Goal: Transaction & Acquisition: Book appointment/travel/reservation

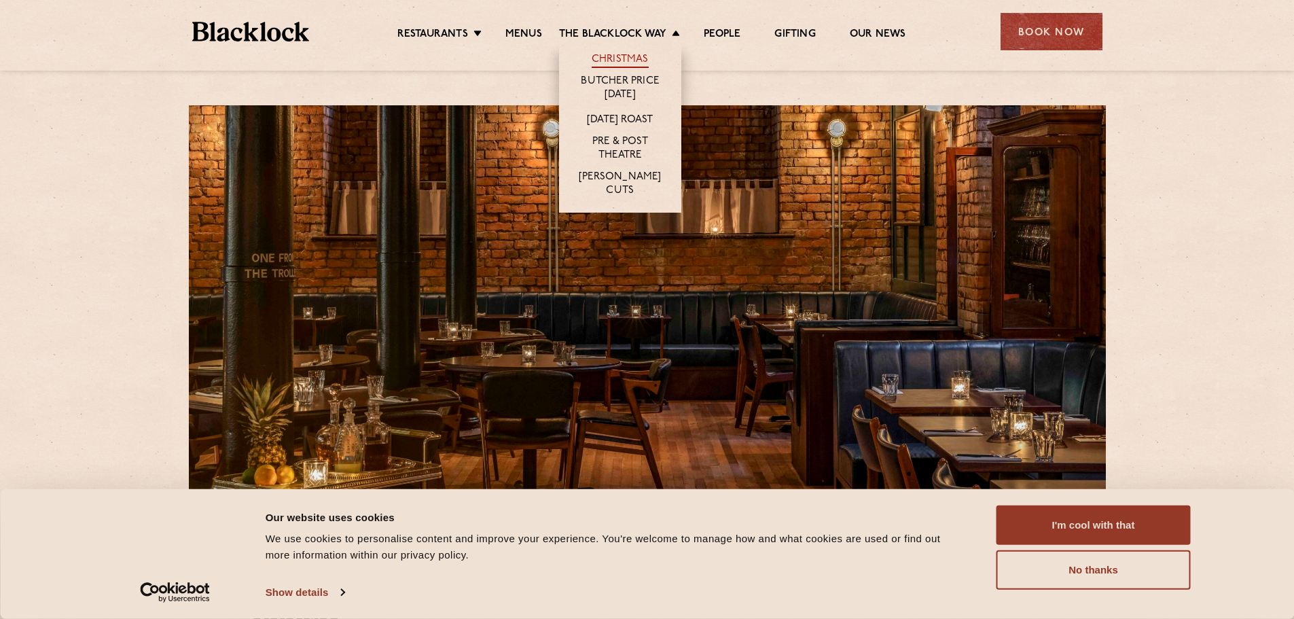
click at [632, 53] on link "Christmas" at bounding box center [620, 60] width 57 height 15
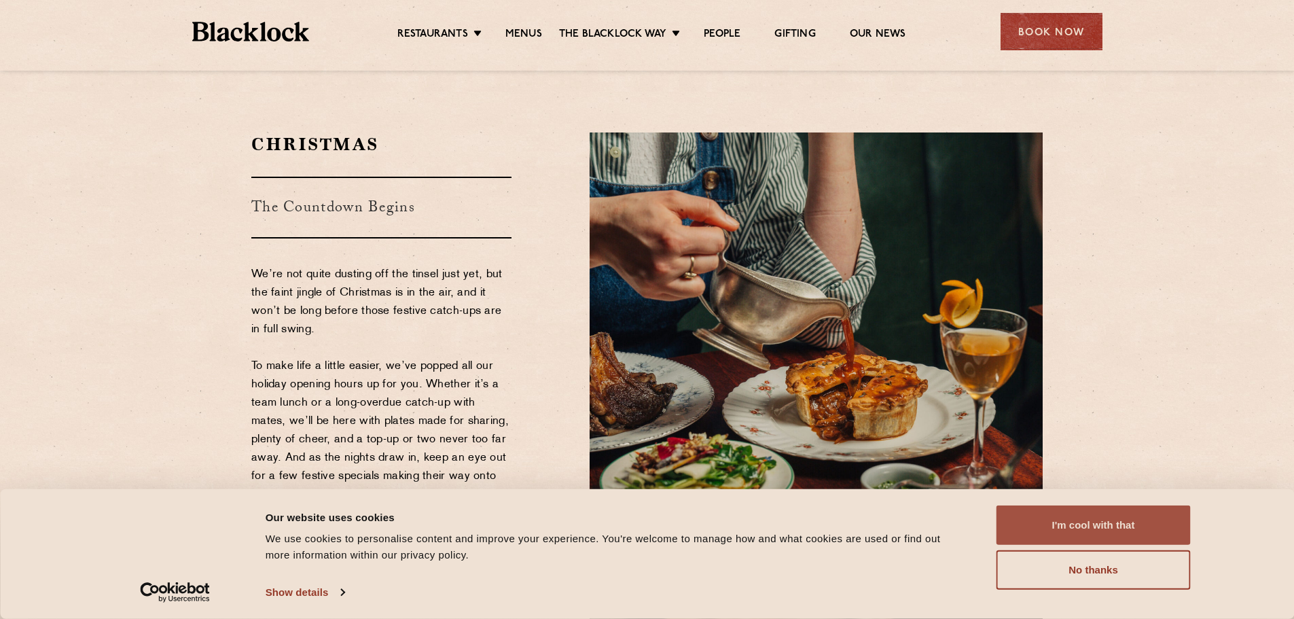
click at [1090, 518] on button "I'm cool with that" at bounding box center [1093, 524] width 194 height 39
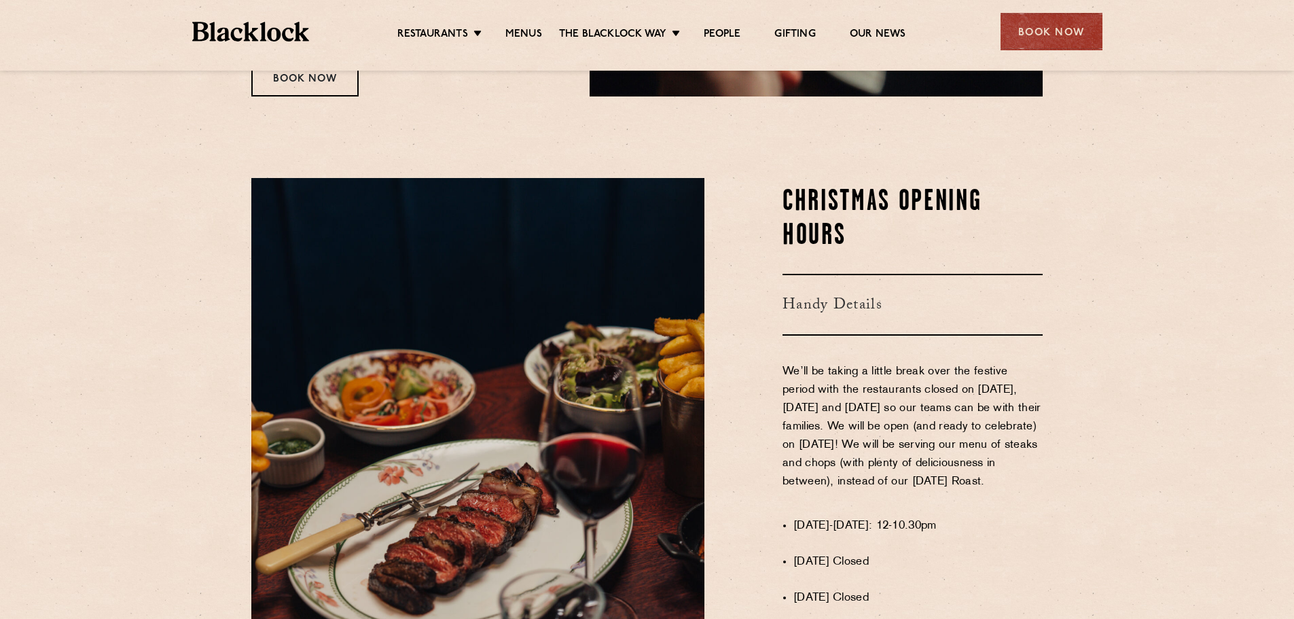
scroll to position [566, 0]
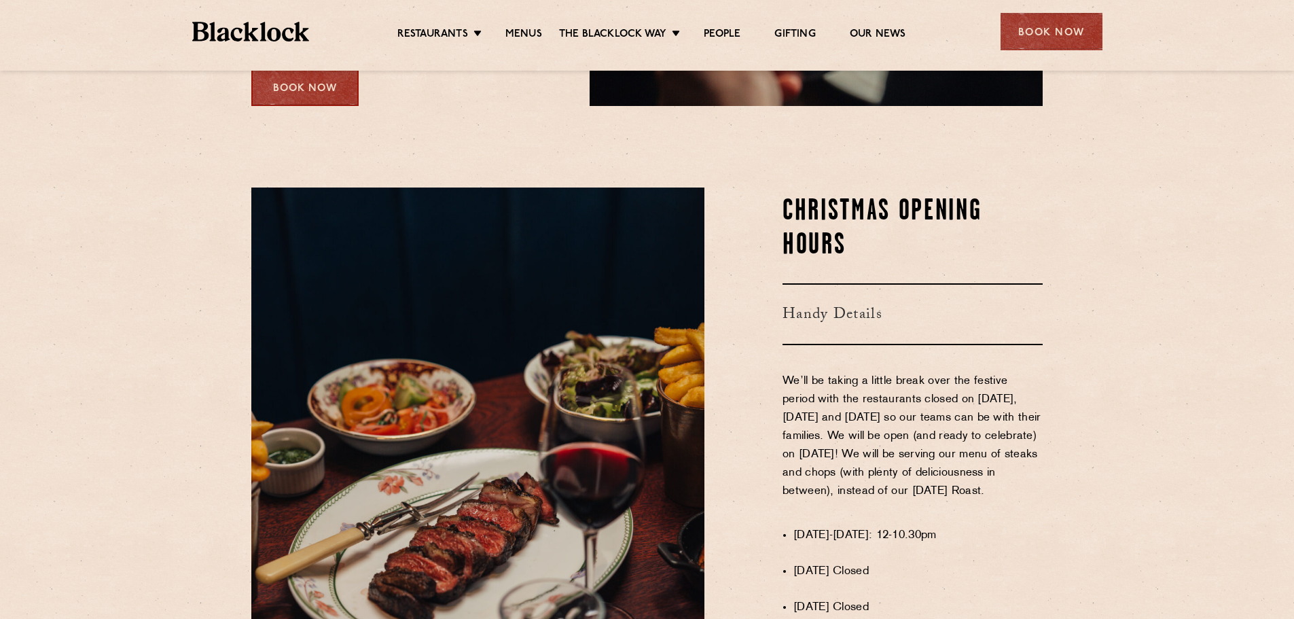
click at [323, 90] on div "Book Now" at bounding box center [304, 87] width 107 height 37
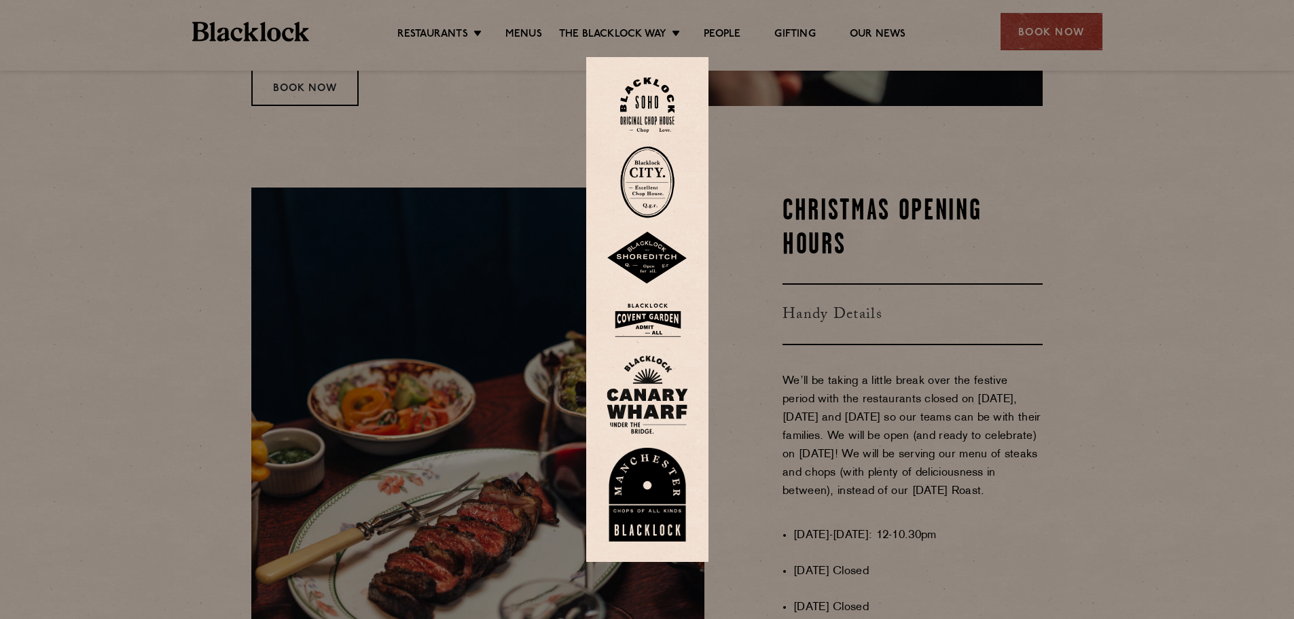
click at [667, 499] on img at bounding box center [648, 495] width 82 height 94
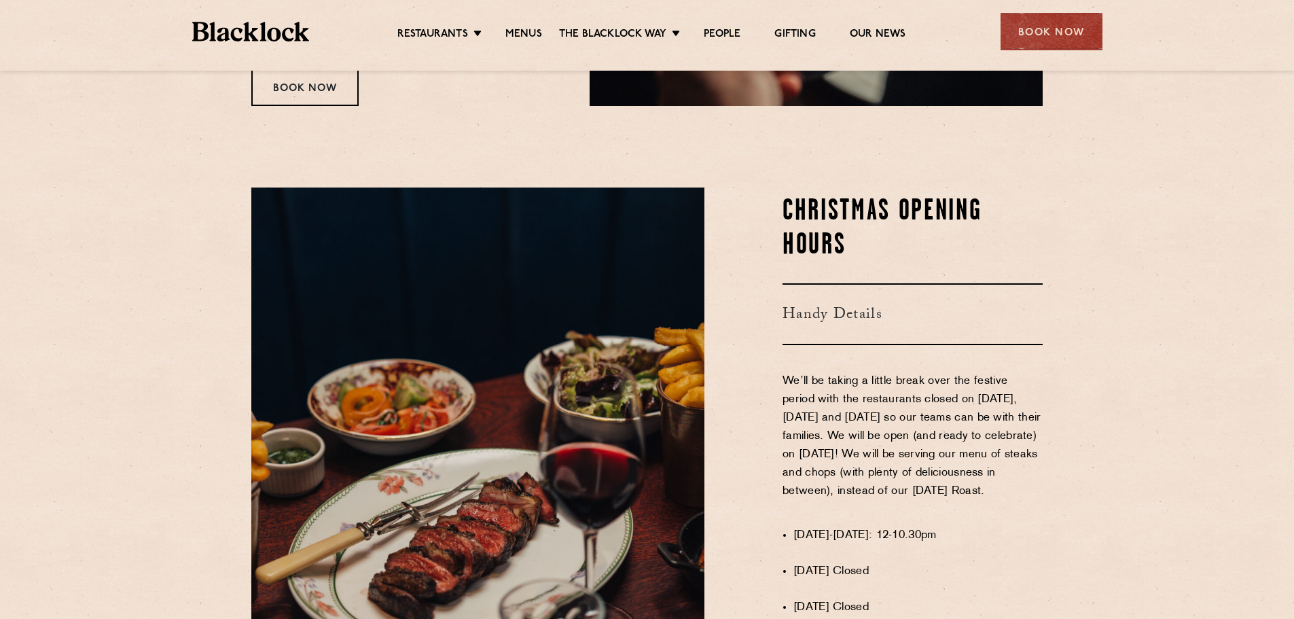
scroll to position [1186, 0]
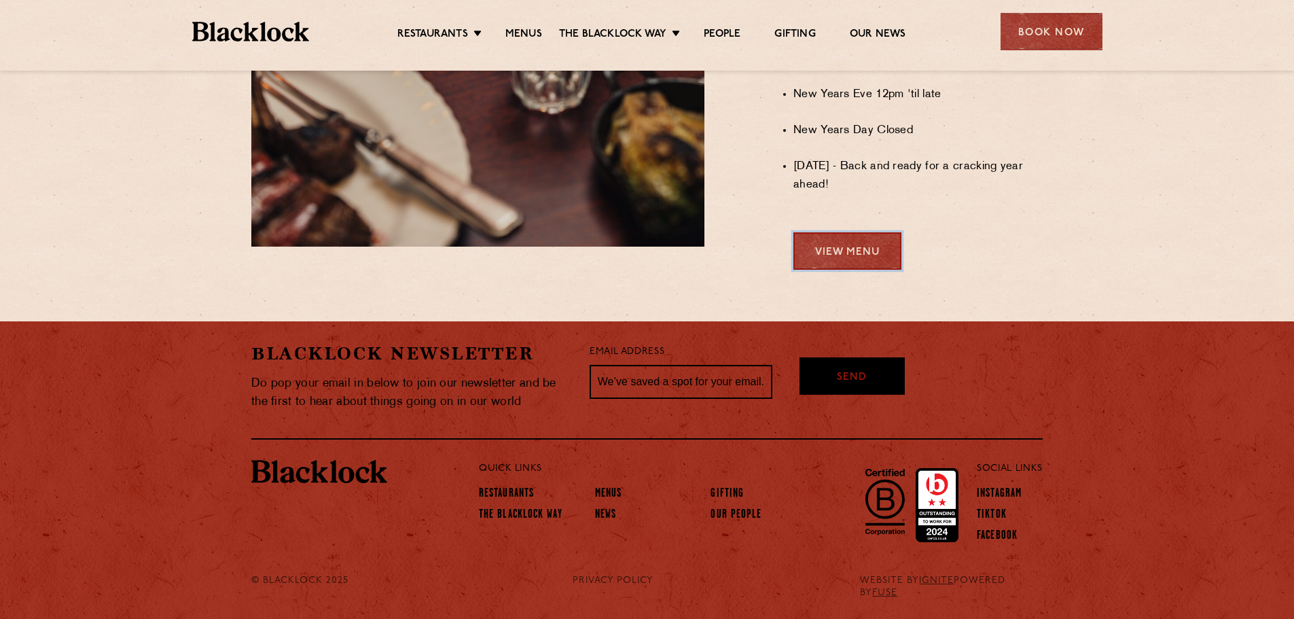
click at [831, 264] on link "View Menu" at bounding box center [847, 250] width 108 height 37
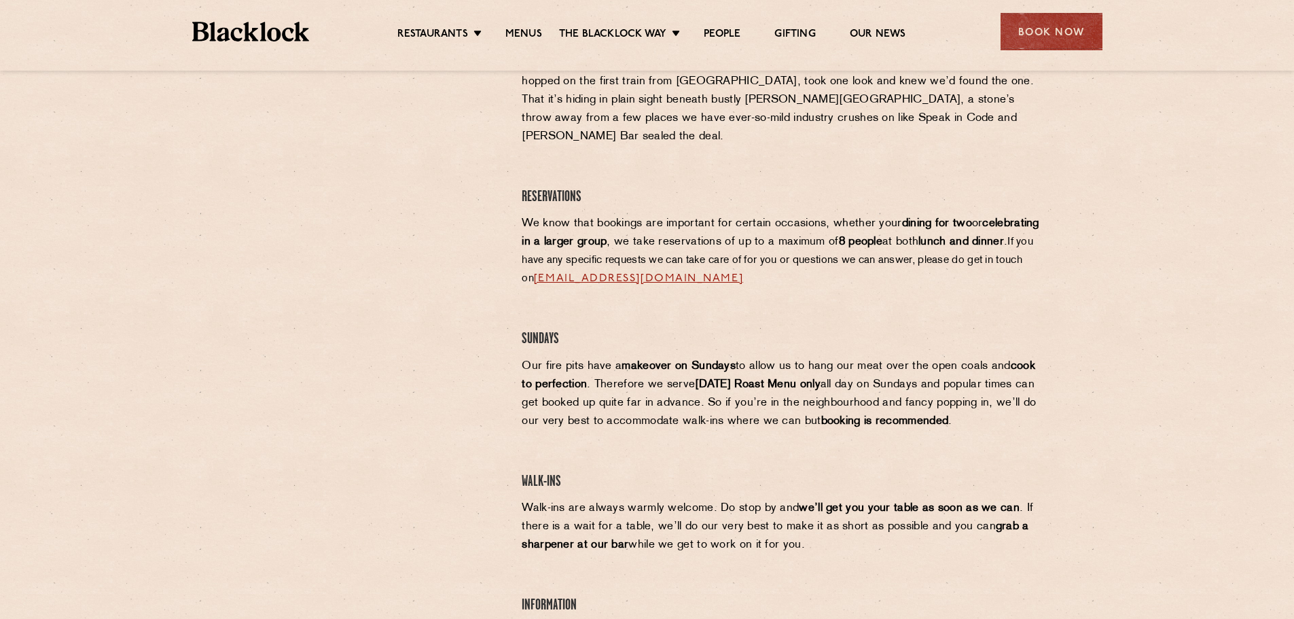
scroll to position [258, 0]
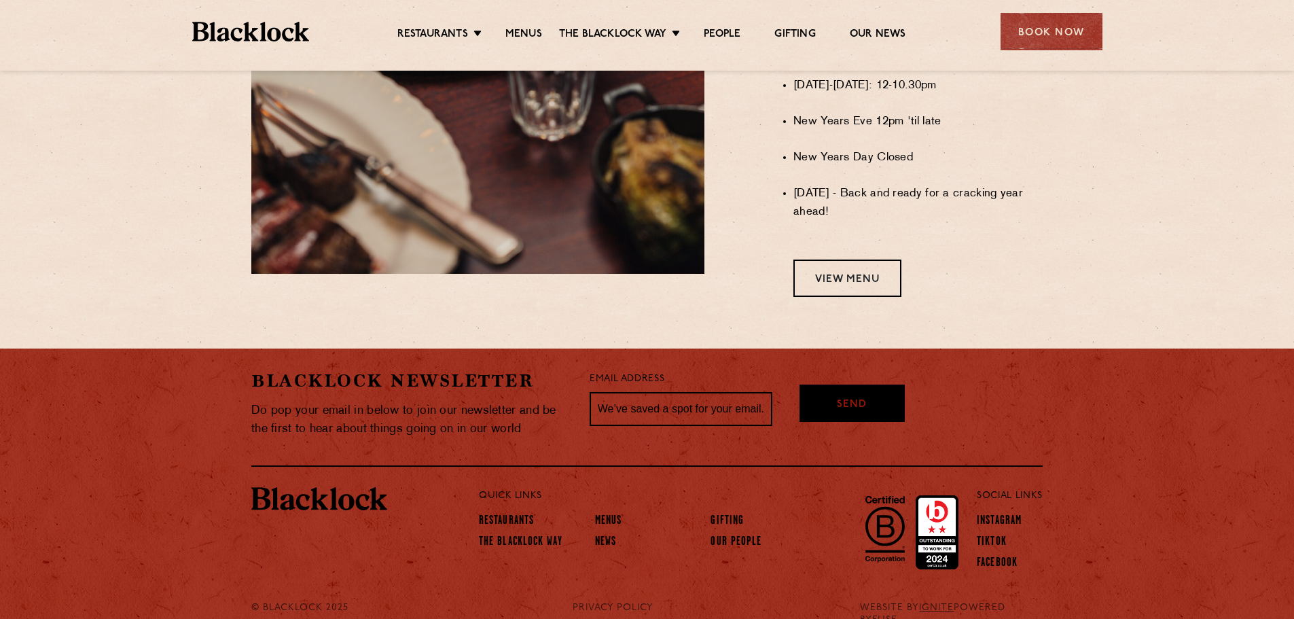
scroll to position [1186, 0]
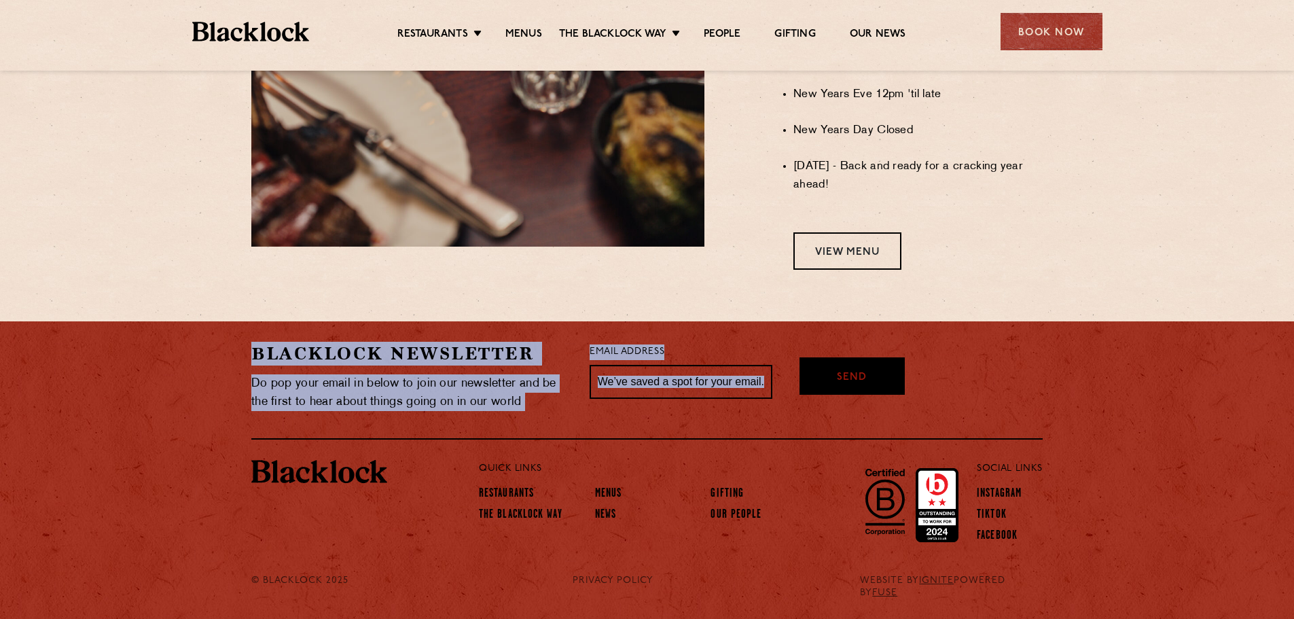
drag, startPoint x: 251, startPoint y: 365, endPoint x: 939, endPoint y: 414, distance: 689.1
click at [928, 418] on div "Blacklock Newsletter Do pop your email in below to join our newsletter and be t…" at bounding box center [646, 380] width 791 height 119
click at [943, 412] on div "We hope you're happy for us to send you an email from time to time Send" at bounding box center [917, 377] width 270 height 70
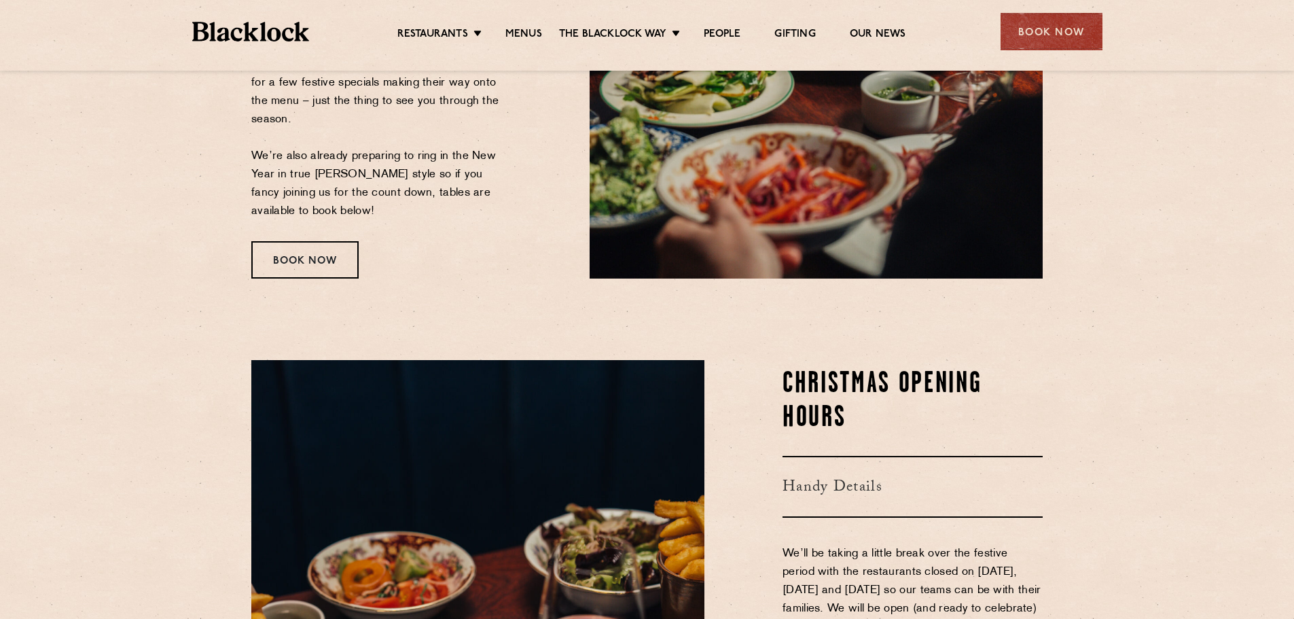
scroll to position [0, 0]
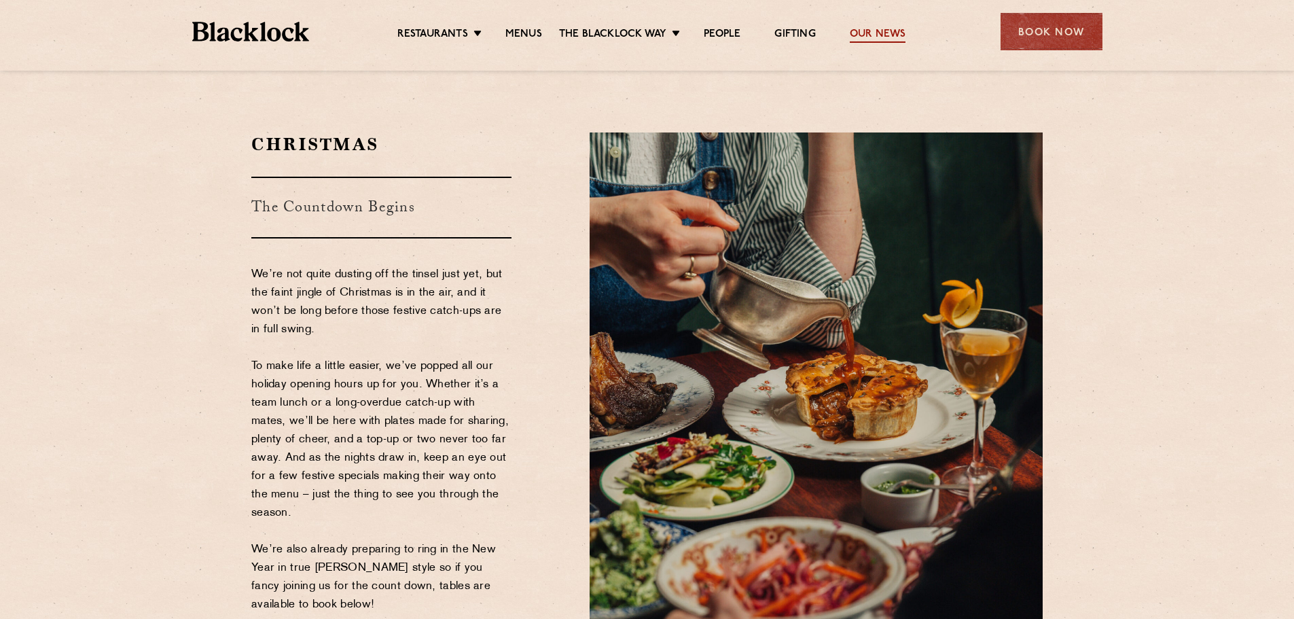
click at [869, 30] on link "Our News" at bounding box center [878, 35] width 56 height 15
click at [255, 133] on section "Christmas The Countdown Begins We’re not quite dusting off the tinsel just yet,…" at bounding box center [647, 402] width 1294 height 621
click at [240, 137] on div "Christmas The Countdown Begins We’re not quite dusting off the tinsel just yet,…" at bounding box center [646, 401] width 825 height 539
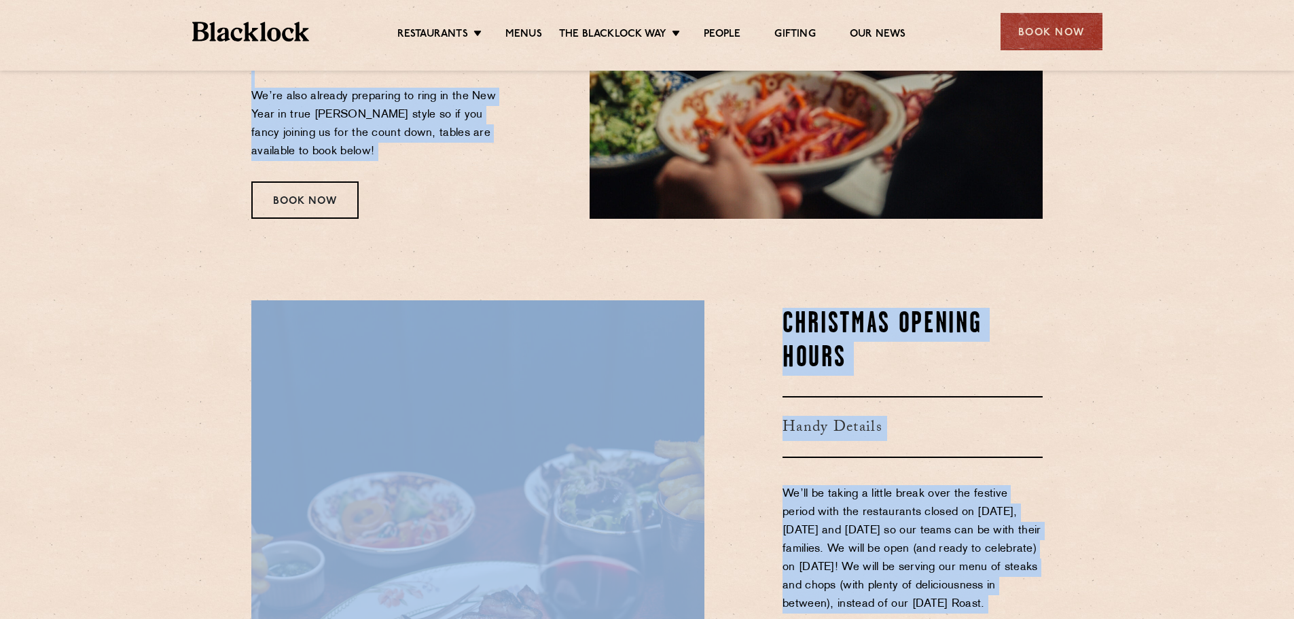
scroll to position [1186, 0]
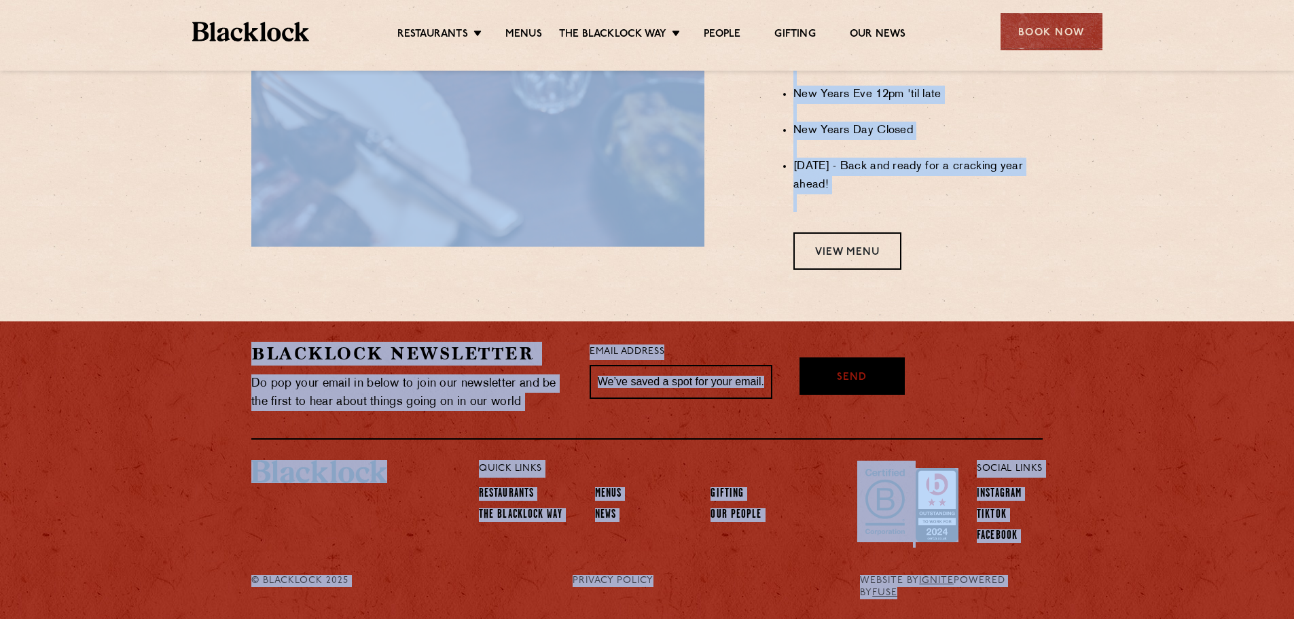
drag, startPoint x: 240, startPoint y: 137, endPoint x: 1062, endPoint y: 592, distance: 939.7
click at [1062, 592] on div "Blacklock Newsletter Do pop your email in below to join our newsletter and be t…" at bounding box center [647, 460] width 1294 height 278
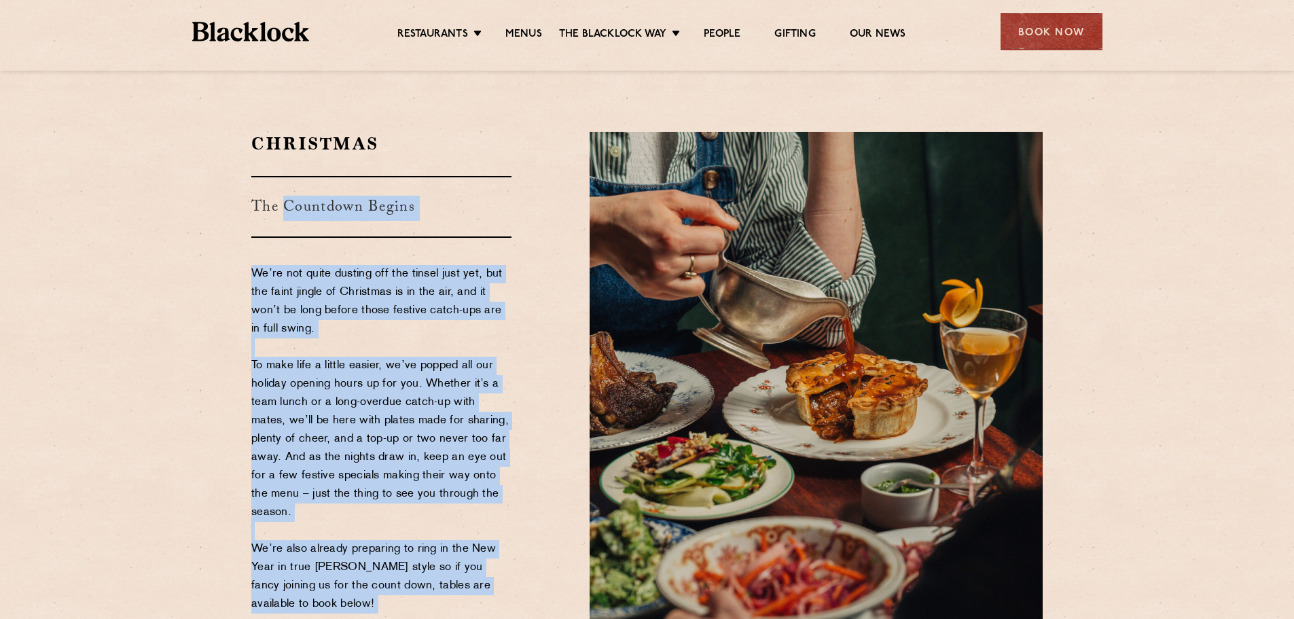
scroll to position [0, 0]
drag, startPoint x: 1062, startPoint y: 592, endPoint x: 87, endPoint y: 125, distance: 1080.9
click at [87, 125] on section "Christmas The Countdown Begins We’re not quite dusting off the tinsel just yet,…" at bounding box center [647, 402] width 1294 height 621
